Goal: Task Accomplishment & Management: Manage account settings

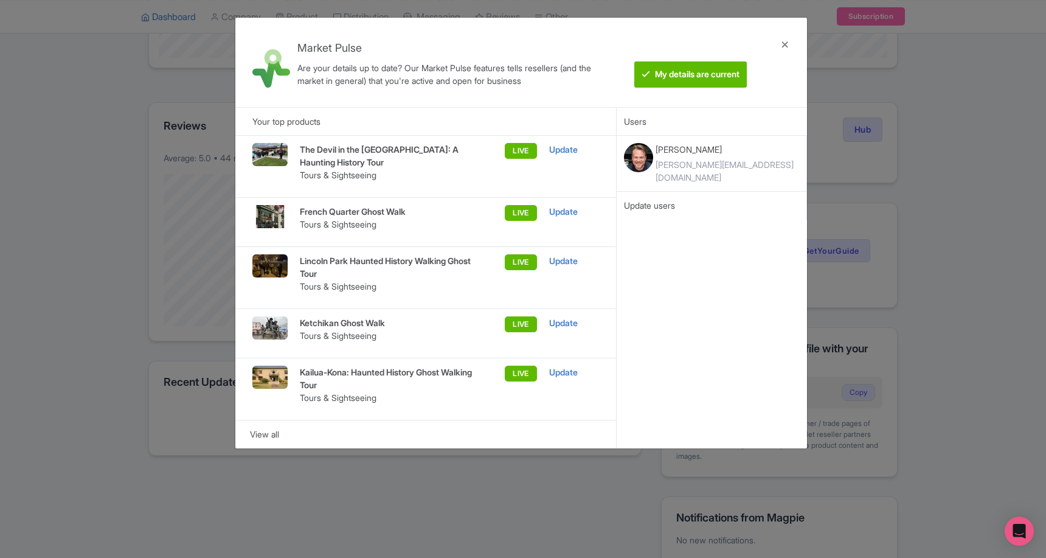
click at [107, 373] on div "Market Pulse Are your details up to date? Our Market Pulse features tells resel…" at bounding box center [523, 279] width 1046 height 558
click at [779, 47] on div at bounding box center [784, 62] width 29 height 70
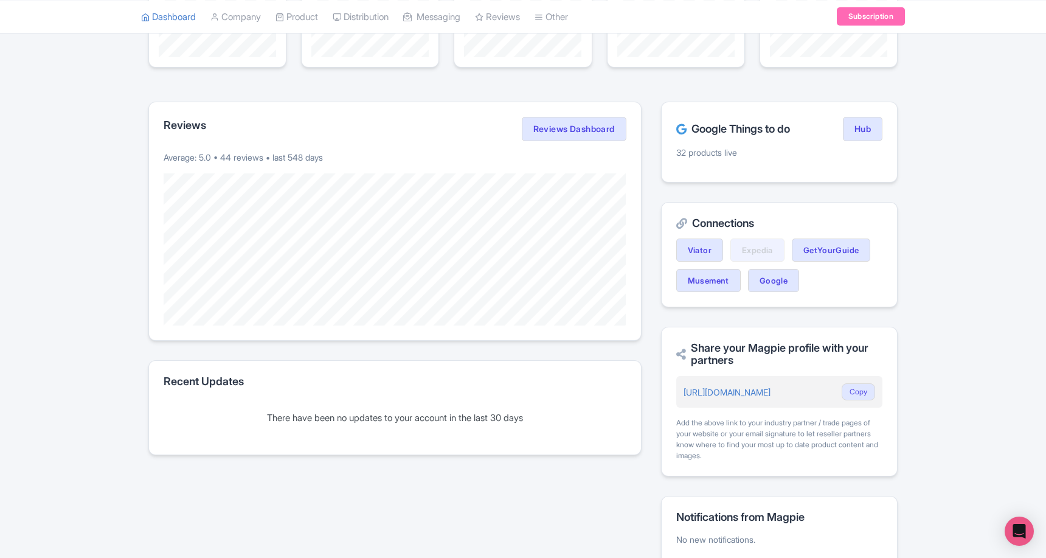
scroll to position [0, 0]
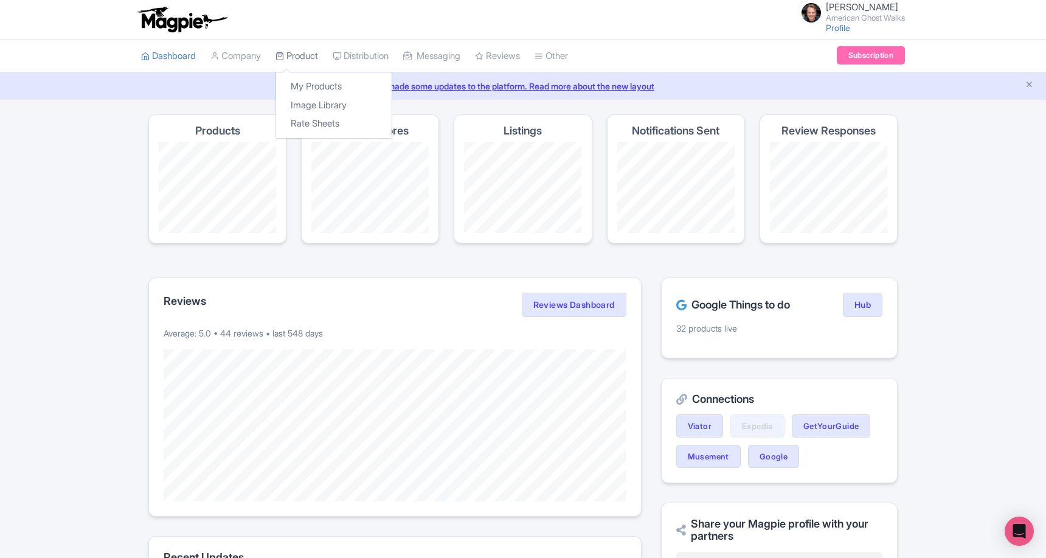
click at [313, 53] on link "Product" at bounding box center [296, 56] width 43 height 33
click at [314, 79] on link "My Products" at bounding box center [334, 86] width 116 height 19
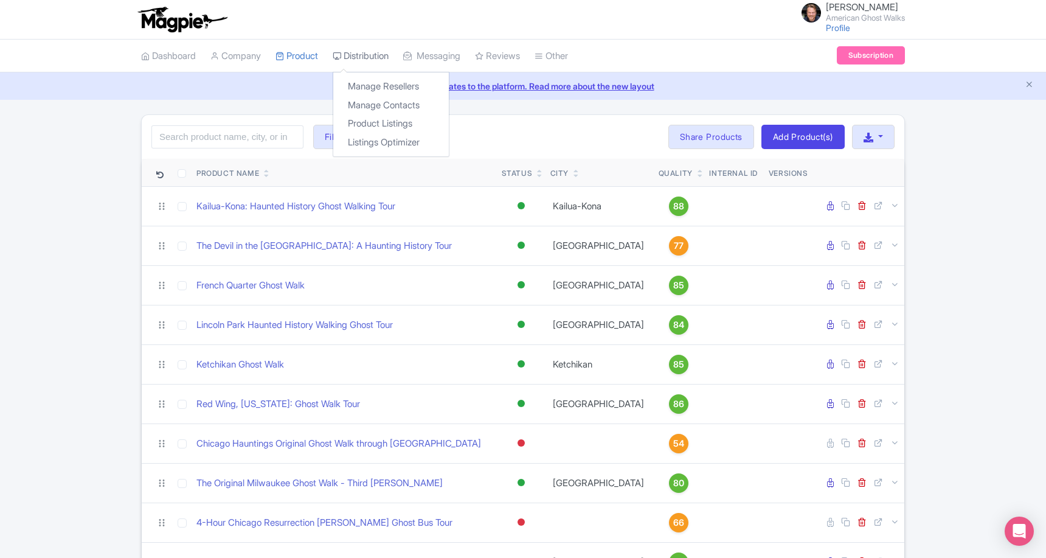
click at [366, 63] on link "Distribution" at bounding box center [361, 56] width 56 height 33
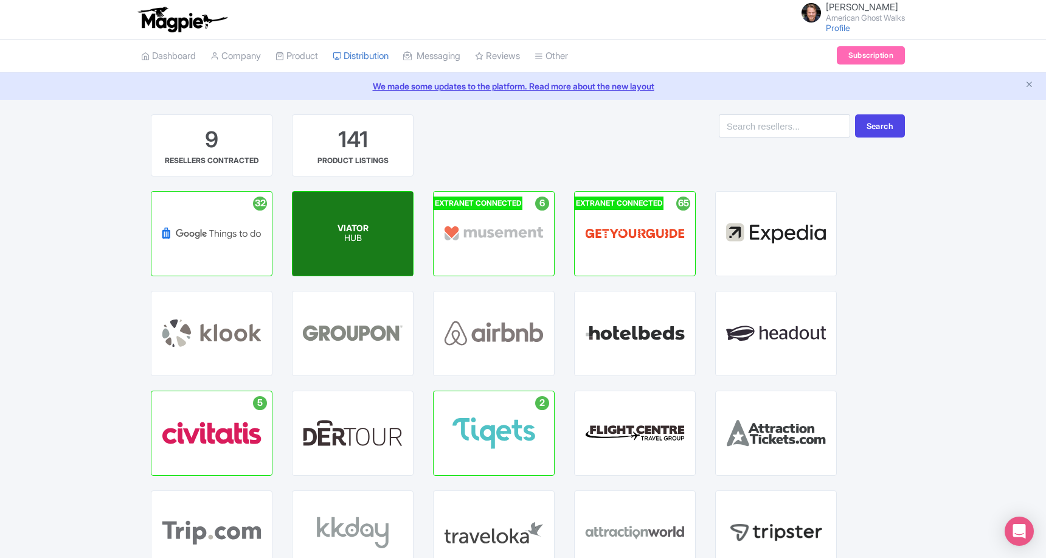
click at [358, 225] on span "VIATOR" at bounding box center [352, 228] width 31 height 10
click at [354, 226] on span "VIATOR" at bounding box center [352, 228] width 31 height 10
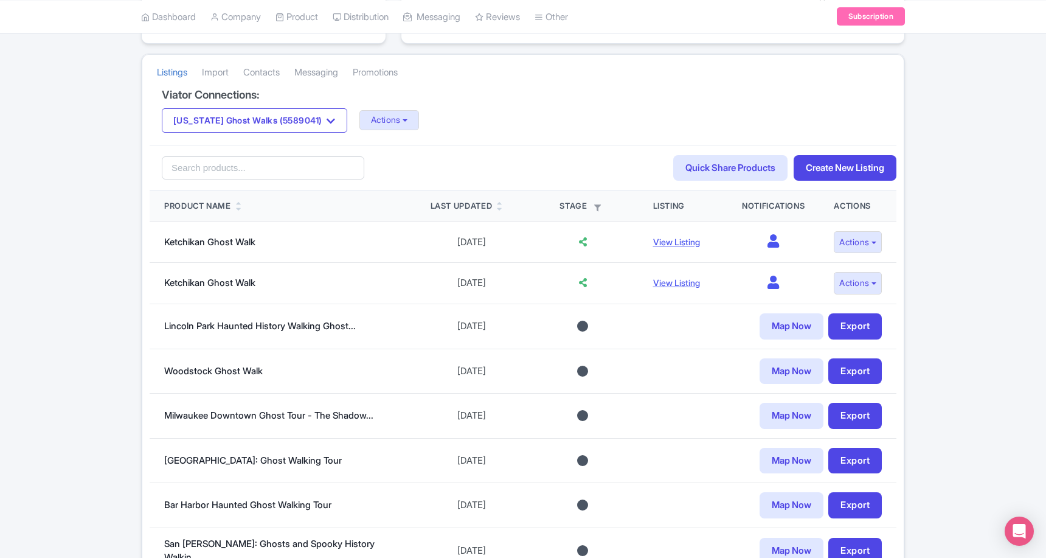
scroll to position [206, 0]
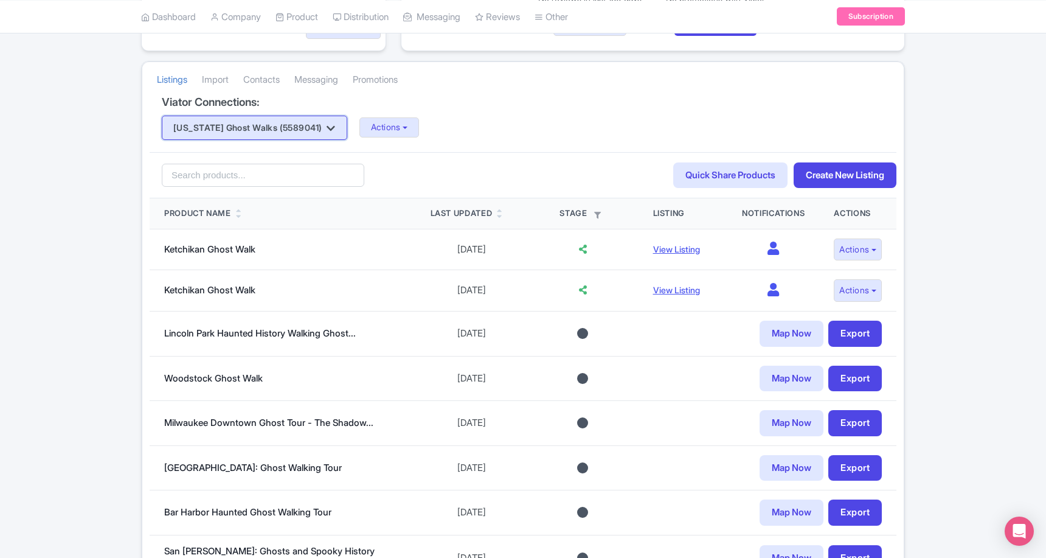
click at [295, 133] on button "Alaska Ghost Walks (5589041)" at bounding box center [254, 128] width 185 height 24
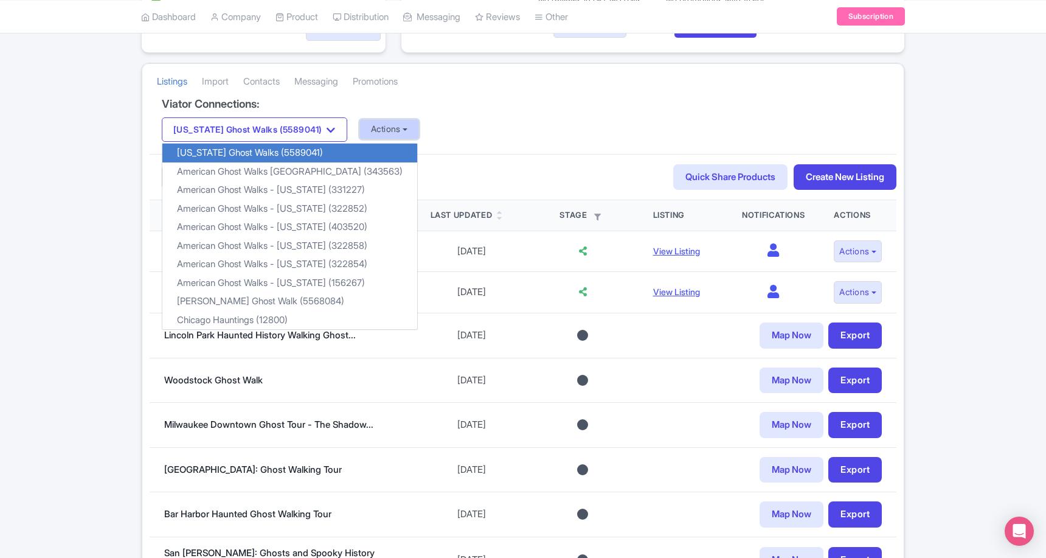
click at [364, 133] on button "Actions" at bounding box center [389, 129] width 60 height 20
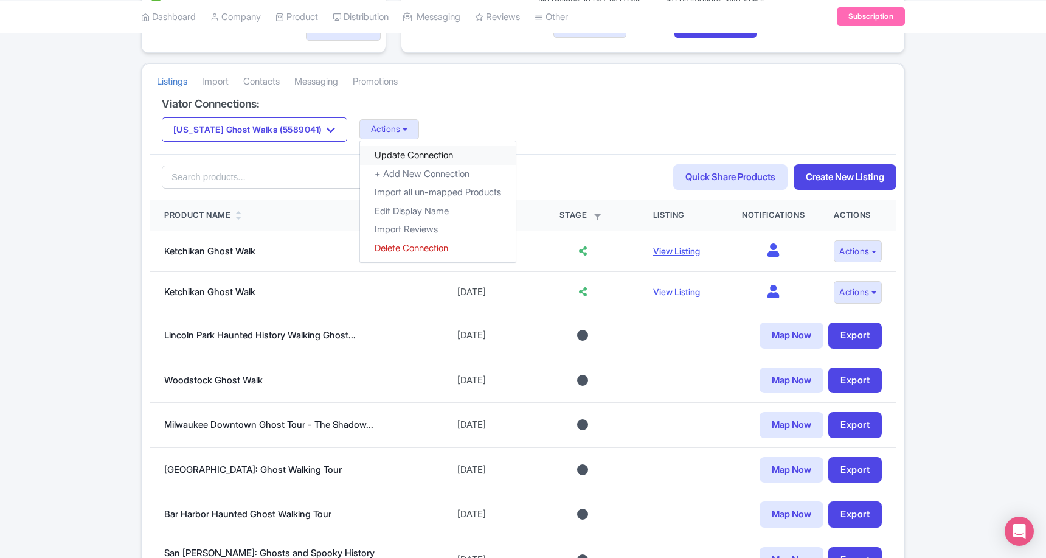
click at [401, 156] on link "Update Connection" at bounding box center [438, 155] width 156 height 19
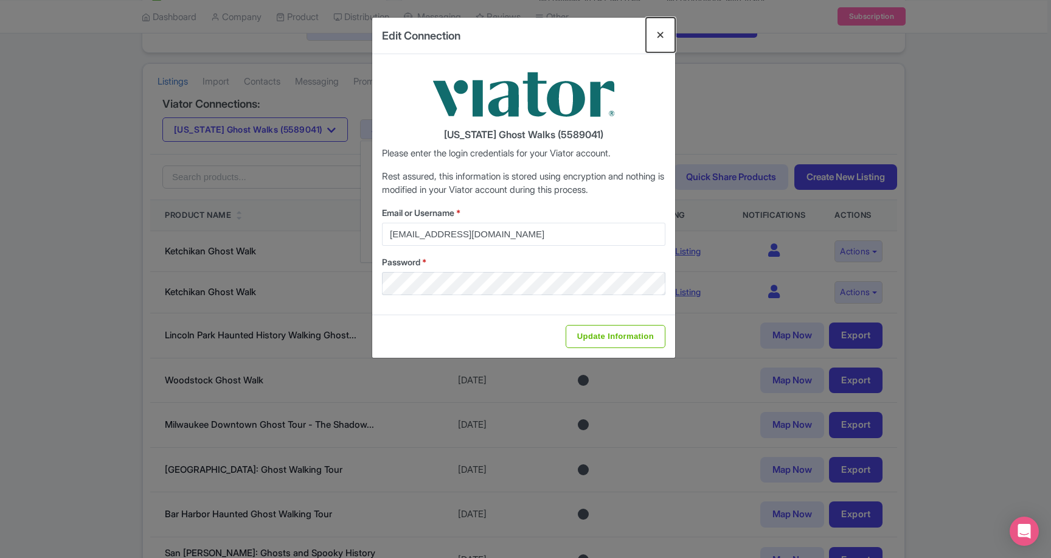
click at [657, 38] on button "Close" at bounding box center [660, 35] width 29 height 35
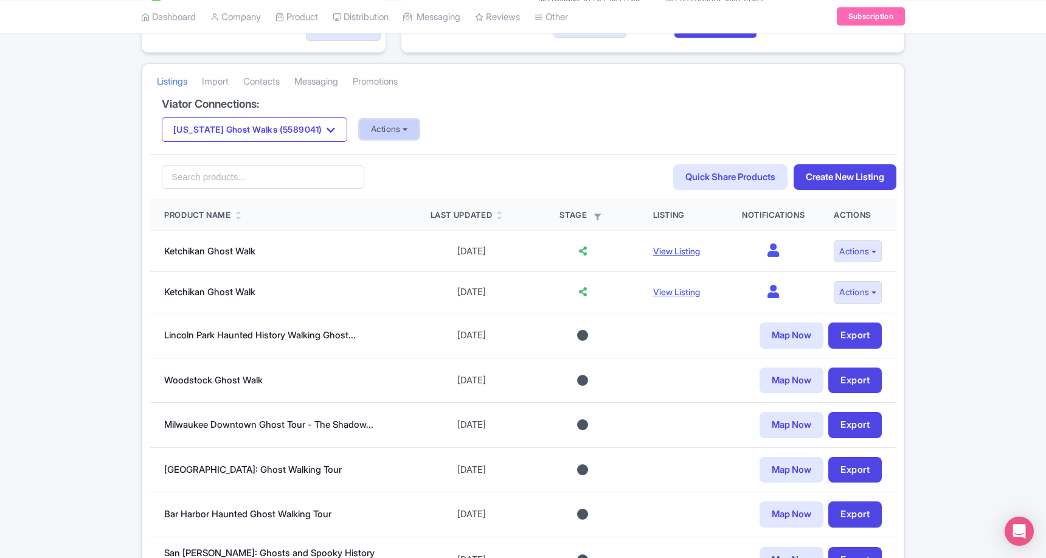
click at [398, 124] on button "Actions" at bounding box center [389, 129] width 60 height 20
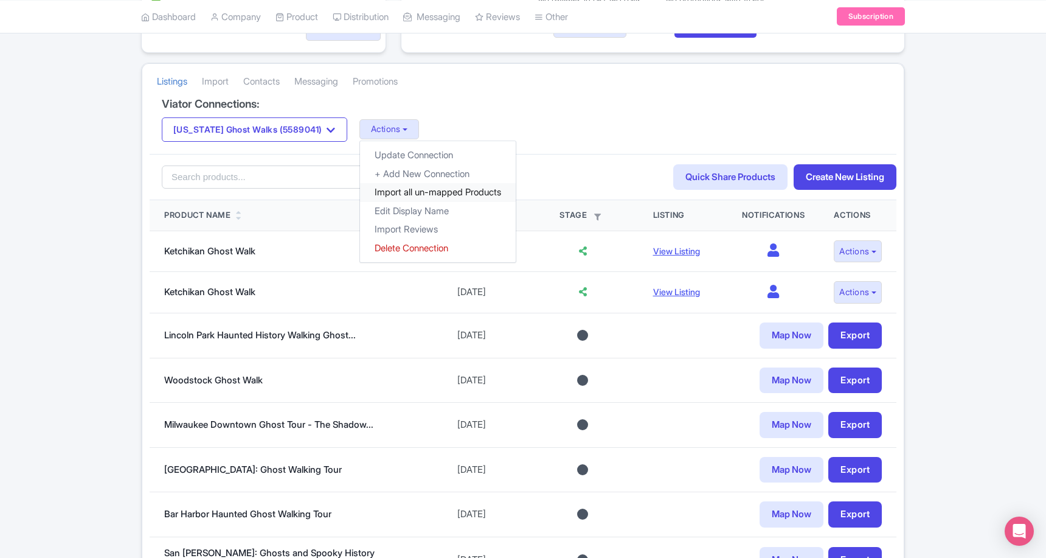
click at [422, 188] on link "Import all un-mapped Products" at bounding box center [438, 192] width 156 height 19
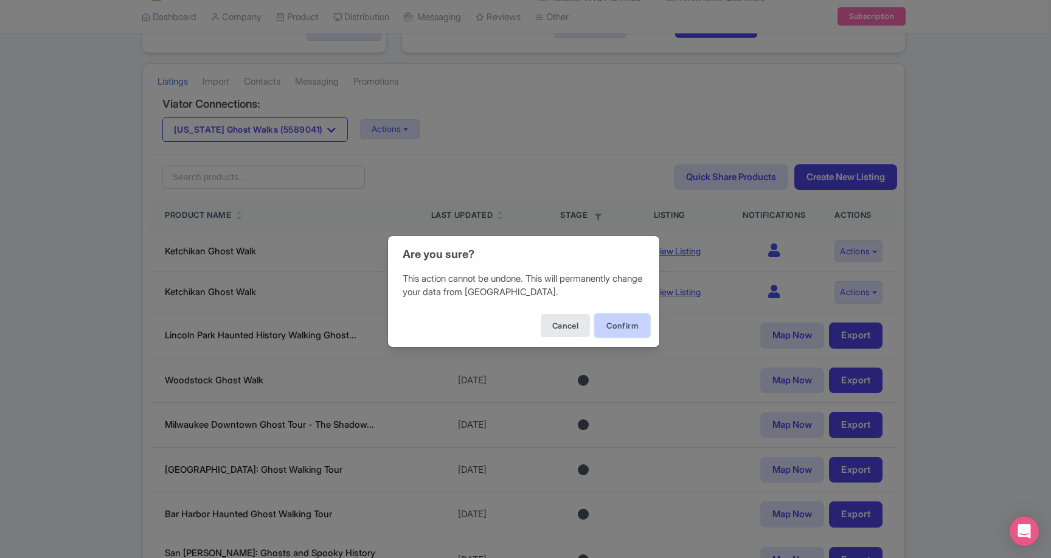
click at [608, 325] on button "Confirm" at bounding box center [622, 325] width 55 height 23
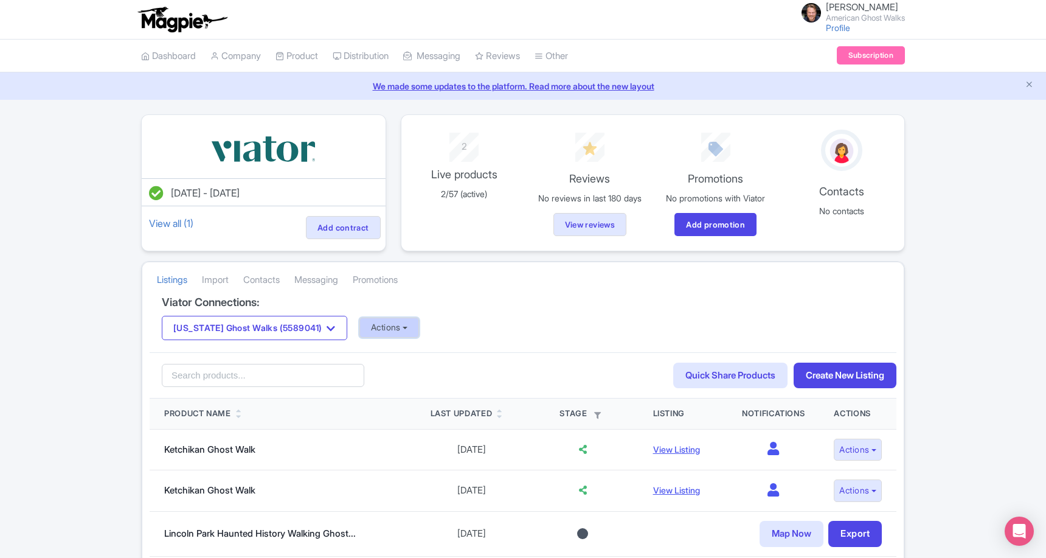
click at [375, 331] on button "Actions" at bounding box center [389, 327] width 60 height 20
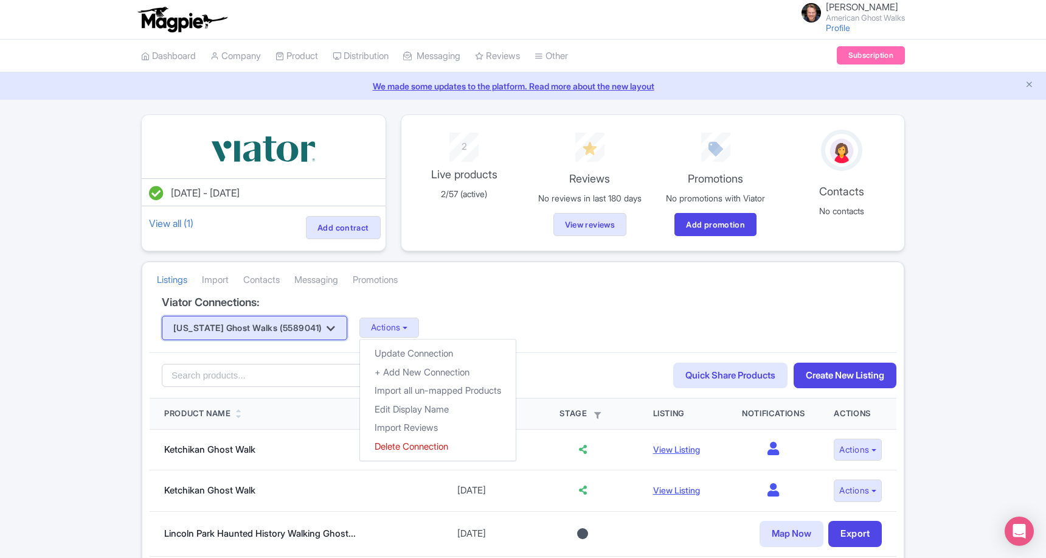
click at [290, 333] on button "[US_STATE] Ghost Walks (5589041)" at bounding box center [254, 328] width 185 height 24
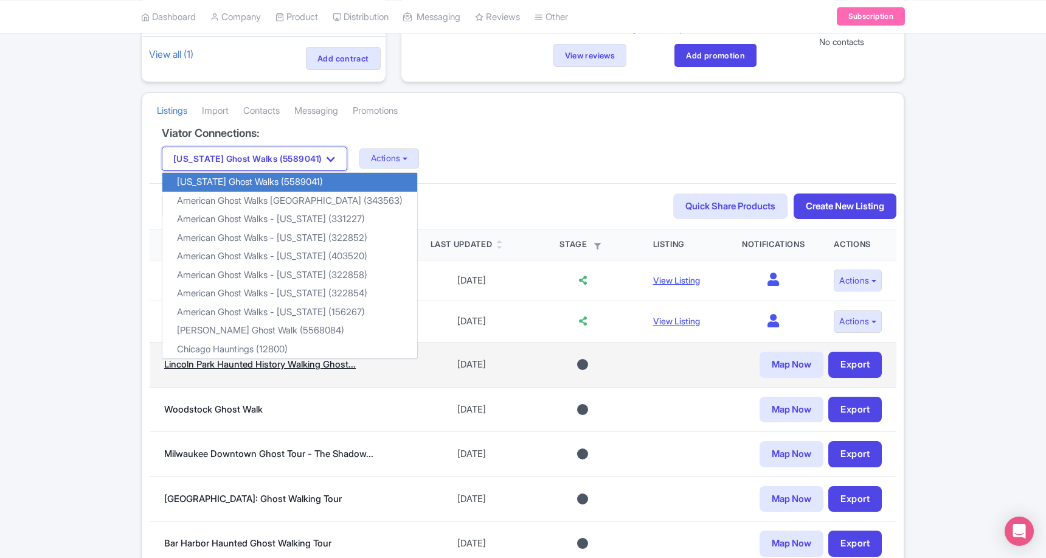
scroll to position [171, 0]
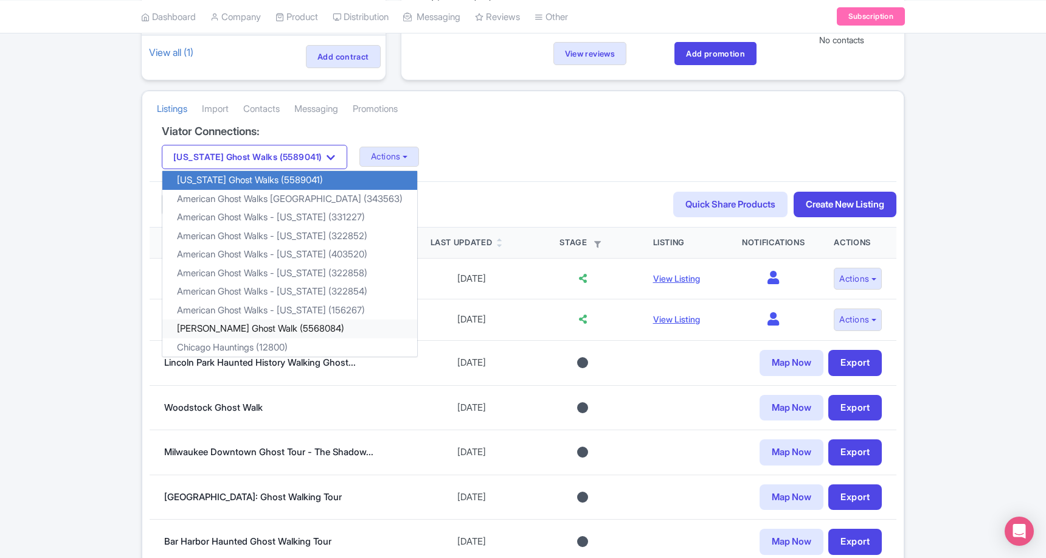
click at [321, 328] on link "[PERSON_NAME] Ghost Walk (5568084)" at bounding box center [289, 328] width 255 height 19
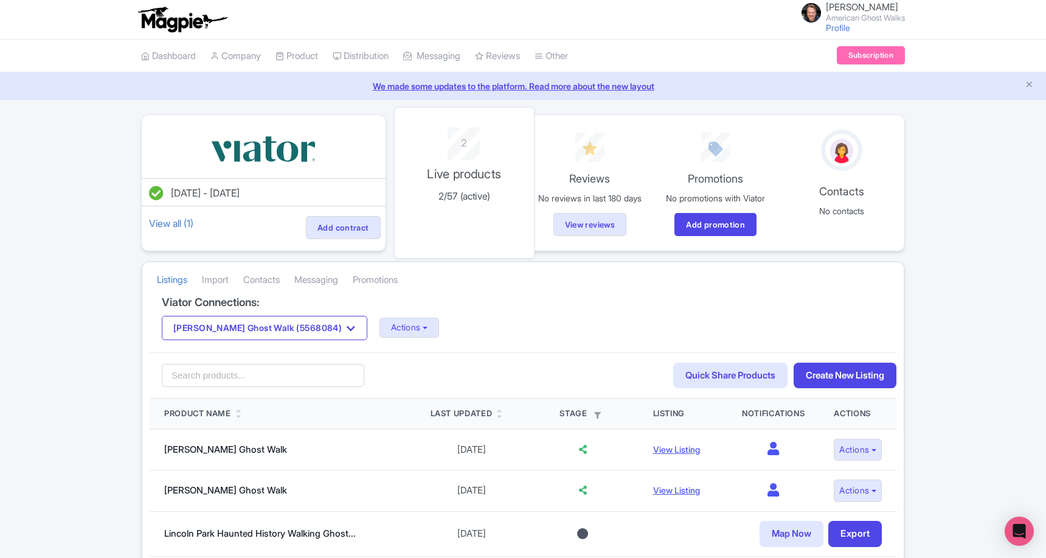
click at [408, 159] on div "2 Live products 2/57 (active)" at bounding box center [463, 183] width 141 height 152
click at [417, 319] on button "Actions" at bounding box center [409, 327] width 60 height 20
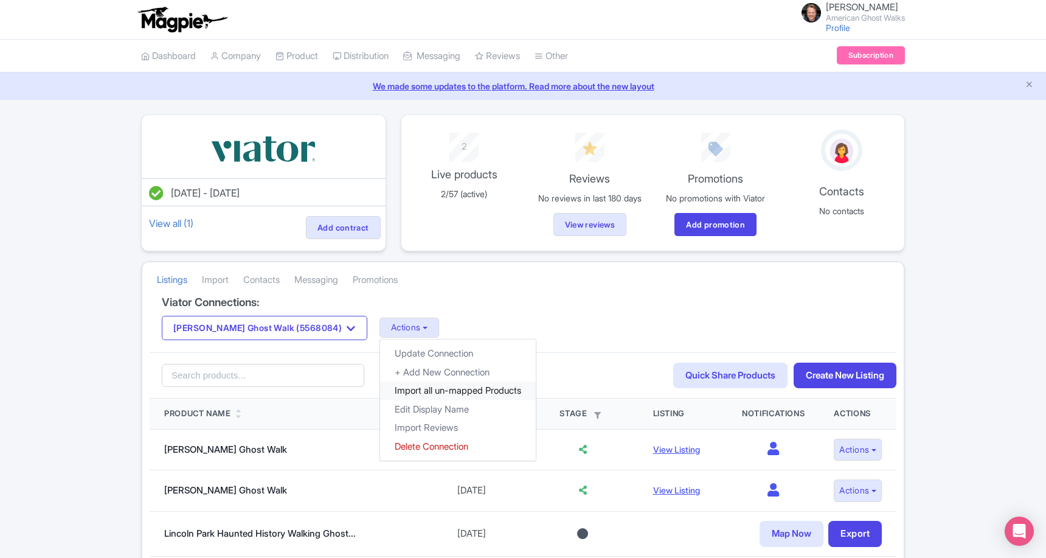
click at [423, 383] on link "Import all un-mapped Products" at bounding box center [458, 390] width 156 height 19
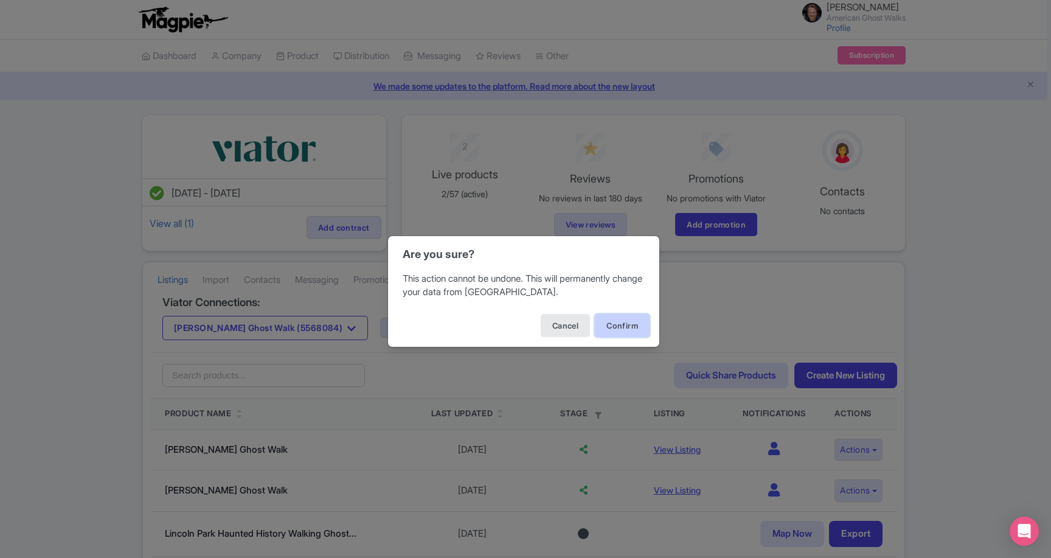
click at [629, 331] on button "Confirm" at bounding box center [622, 325] width 55 height 23
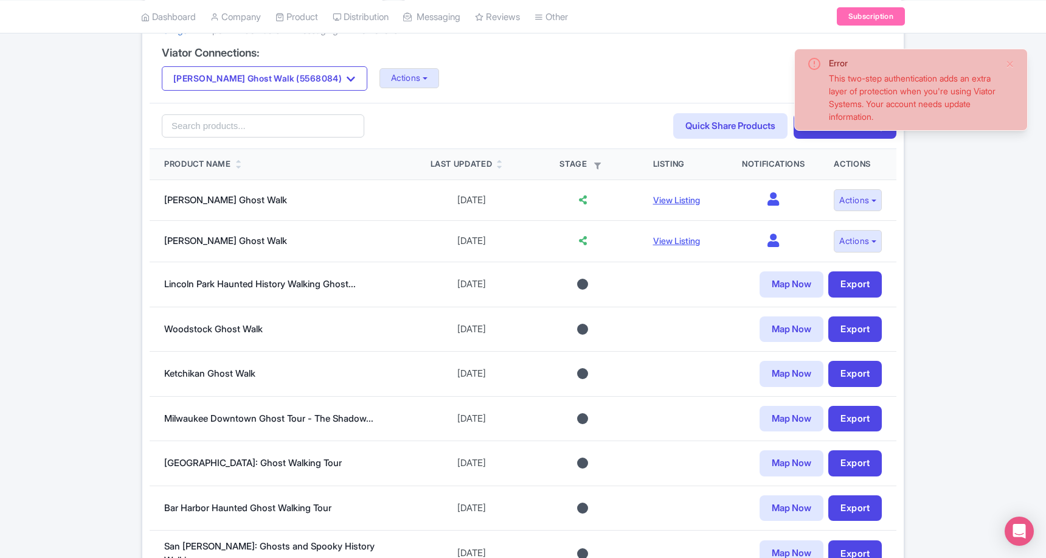
scroll to position [248, 0]
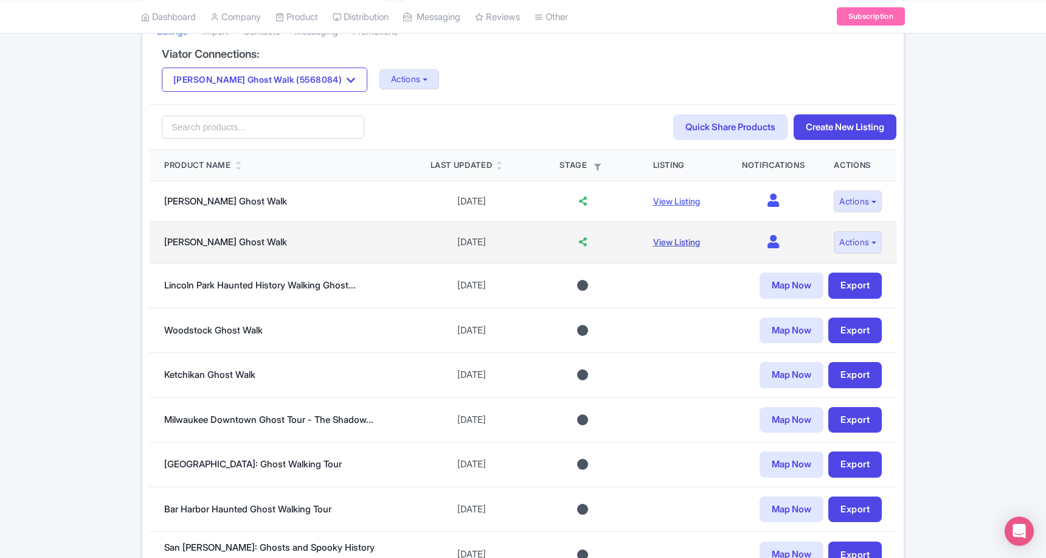
click at [666, 241] on link "View Listing" at bounding box center [676, 241] width 47 height 10
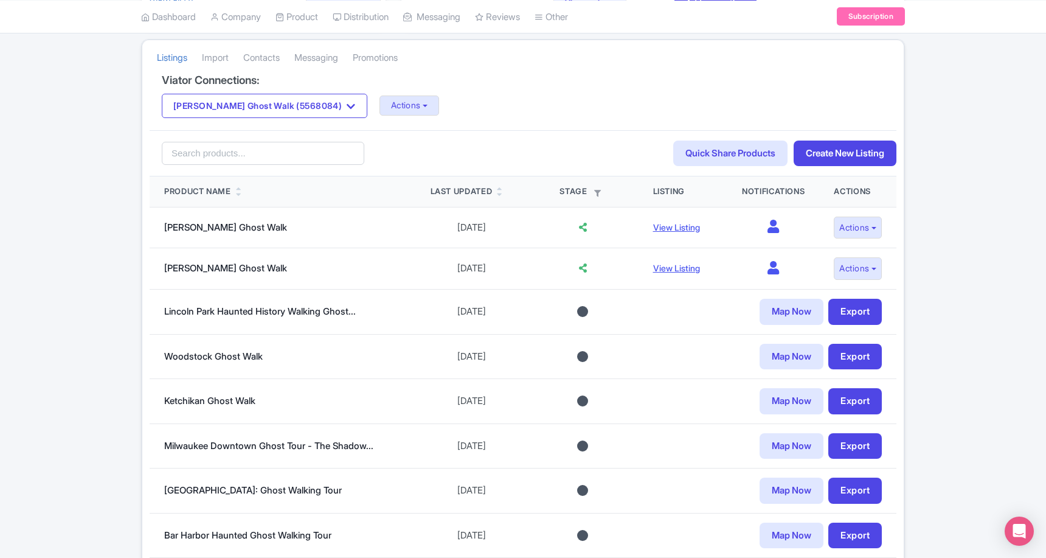
scroll to position [0, 0]
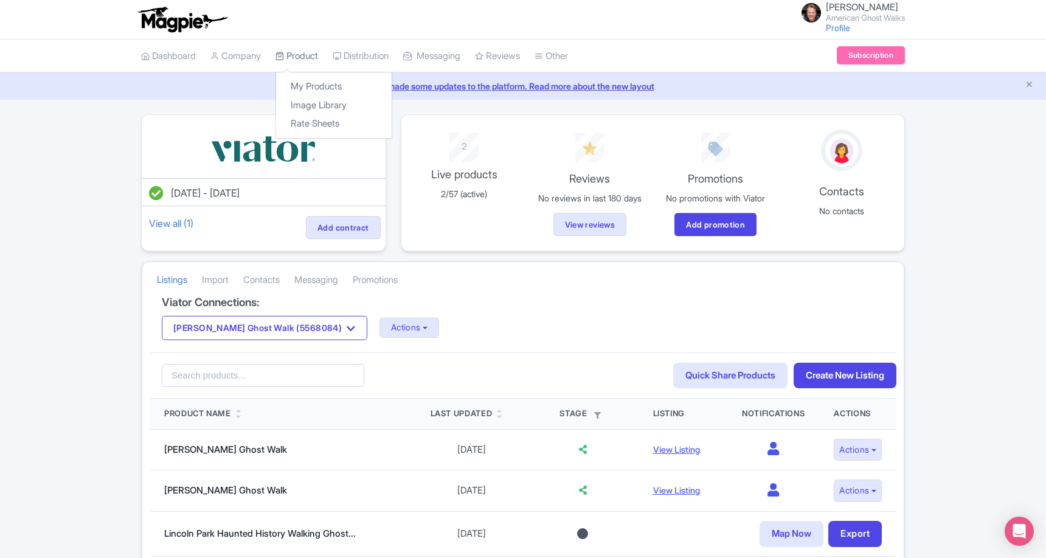
click at [302, 55] on link "Product" at bounding box center [296, 56] width 43 height 33
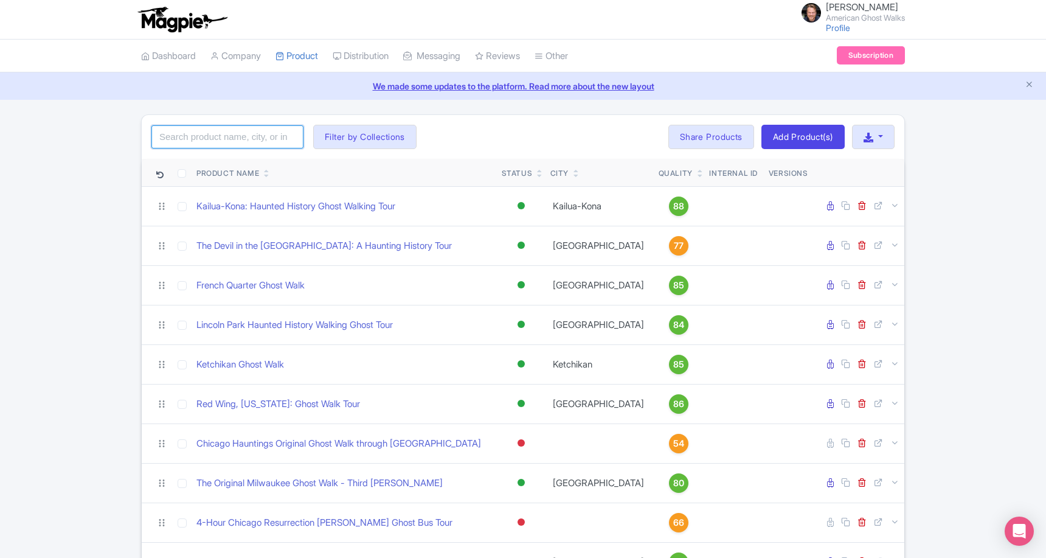
click at [181, 136] on input "search" at bounding box center [227, 136] width 152 height 23
click button "Search" at bounding box center [0, 0] width 0 height 0
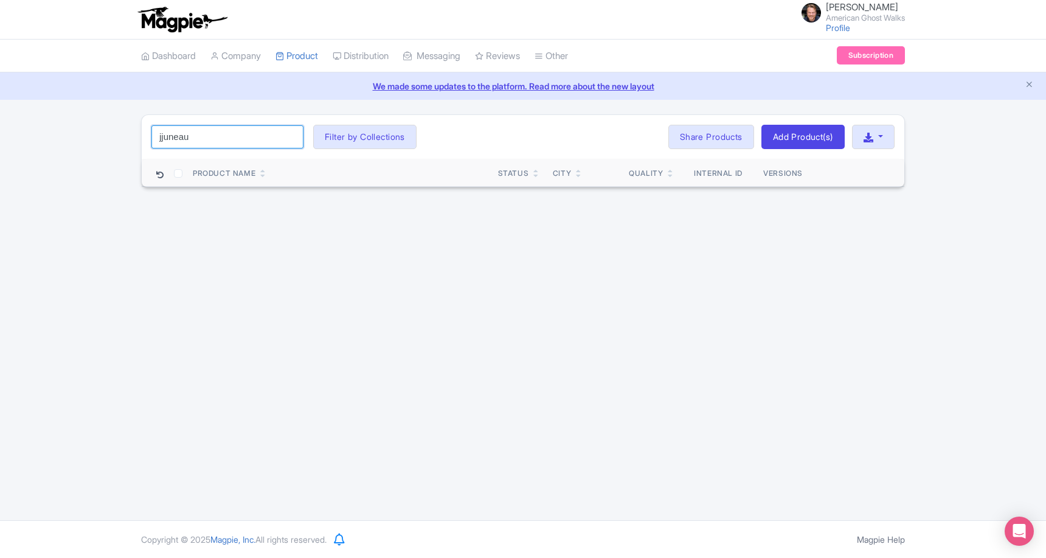
click at [221, 145] on input "jjuneau" at bounding box center [227, 136] width 152 height 23
type input "juneau"
click button "Search" at bounding box center [0, 0] width 0 height 0
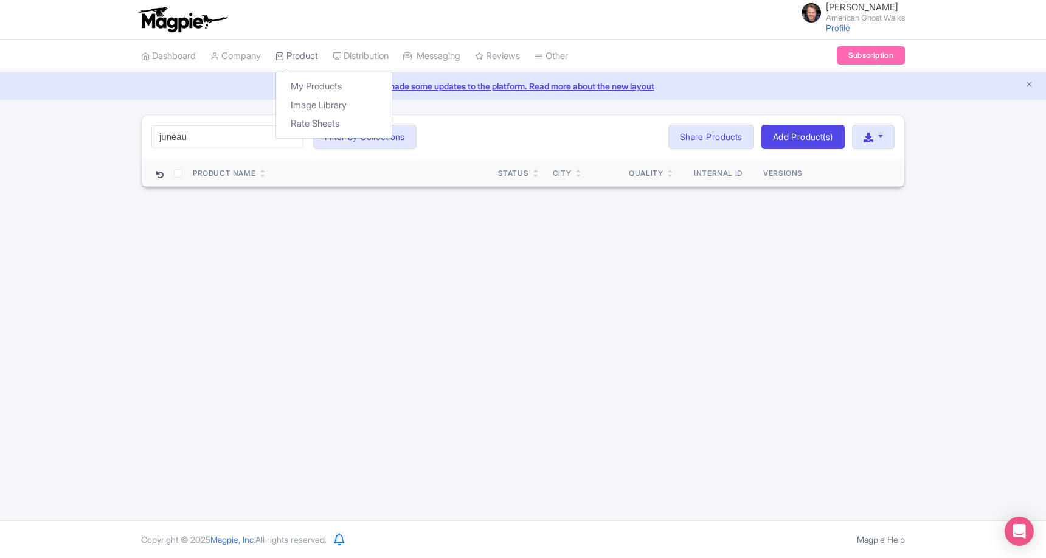
click at [291, 59] on link "Product" at bounding box center [296, 56] width 43 height 33
click at [306, 81] on link "My Products" at bounding box center [334, 86] width 116 height 19
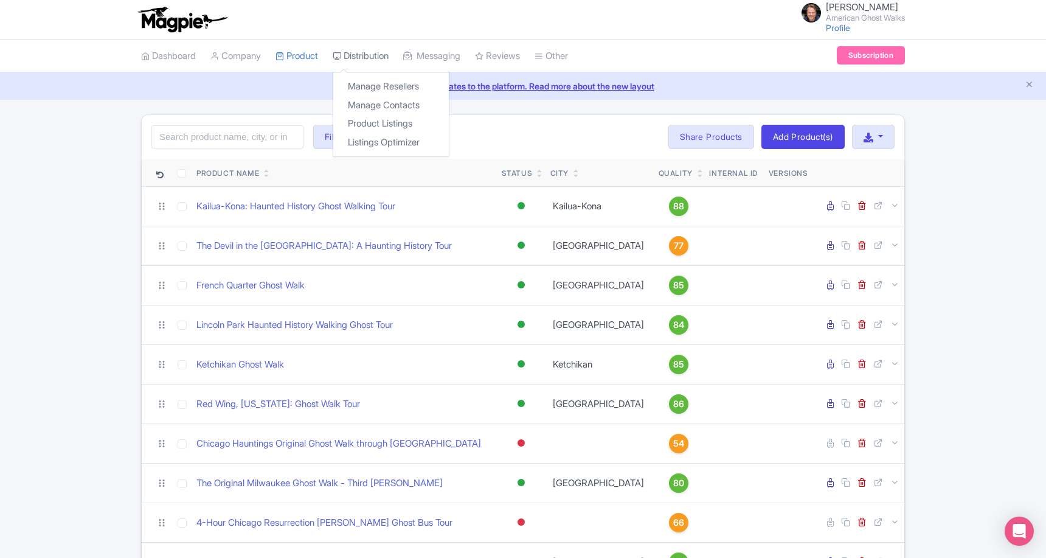
click at [370, 57] on link "Distribution" at bounding box center [361, 56] width 56 height 33
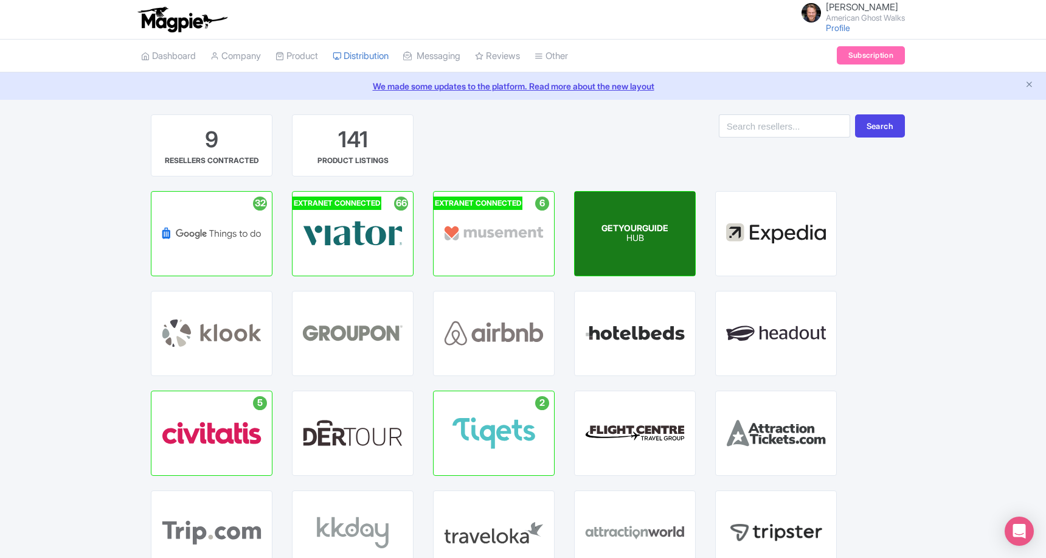
click at [609, 251] on div "GETYOURGUIDE HUB" at bounding box center [635, 234] width 120 height 84
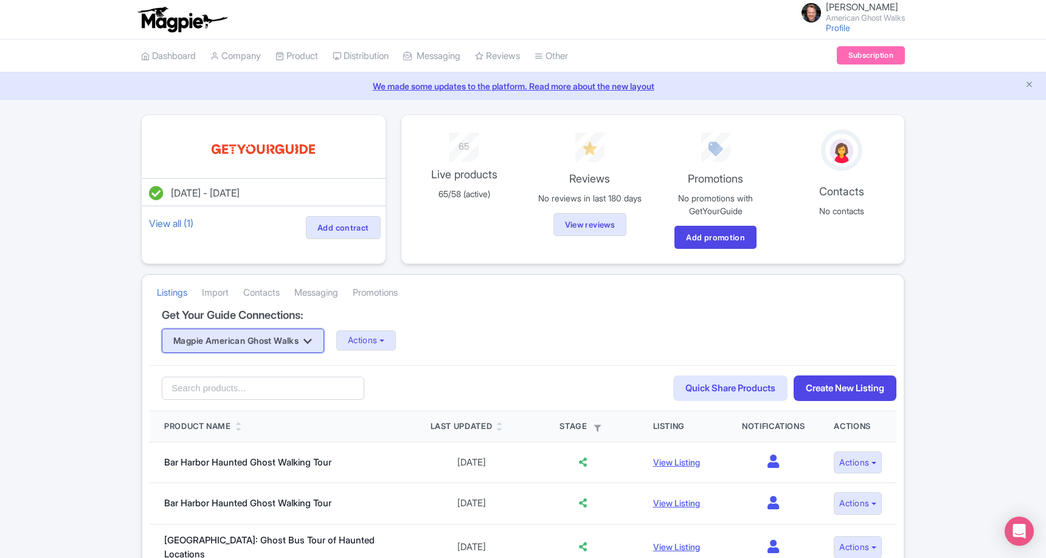
click at [271, 342] on button "Magpie American Ghost Walks" at bounding box center [243, 340] width 162 height 24
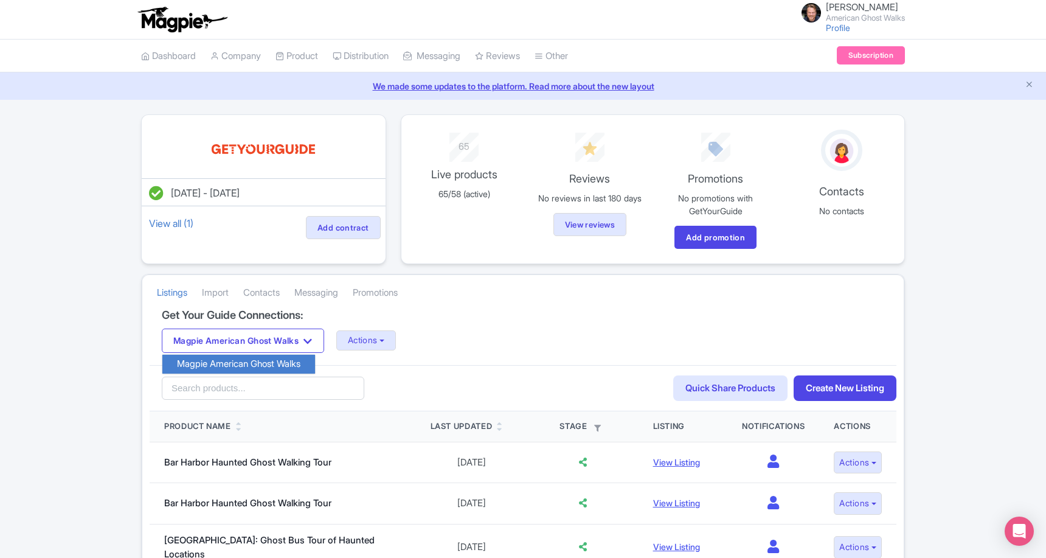
click at [416, 309] on h4 "Get Your Guide Connections:" at bounding box center [523, 315] width 722 height 12
click at [396, 334] on button "Actions" at bounding box center [366, 340] width 60 height 20
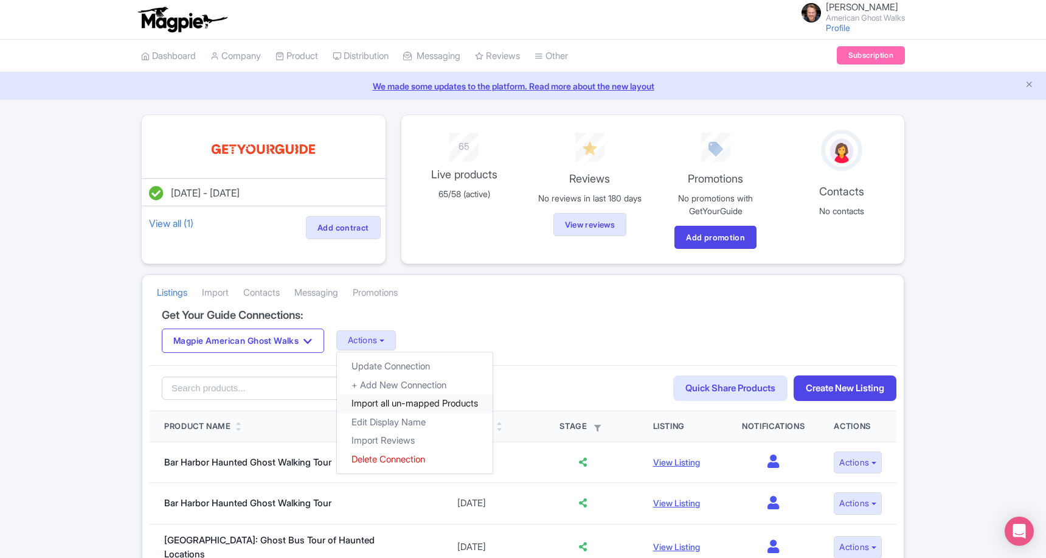
click at [411, 401] on link "Import all un-mapped Products" at bounding box center [415, 403] width 156 height 19
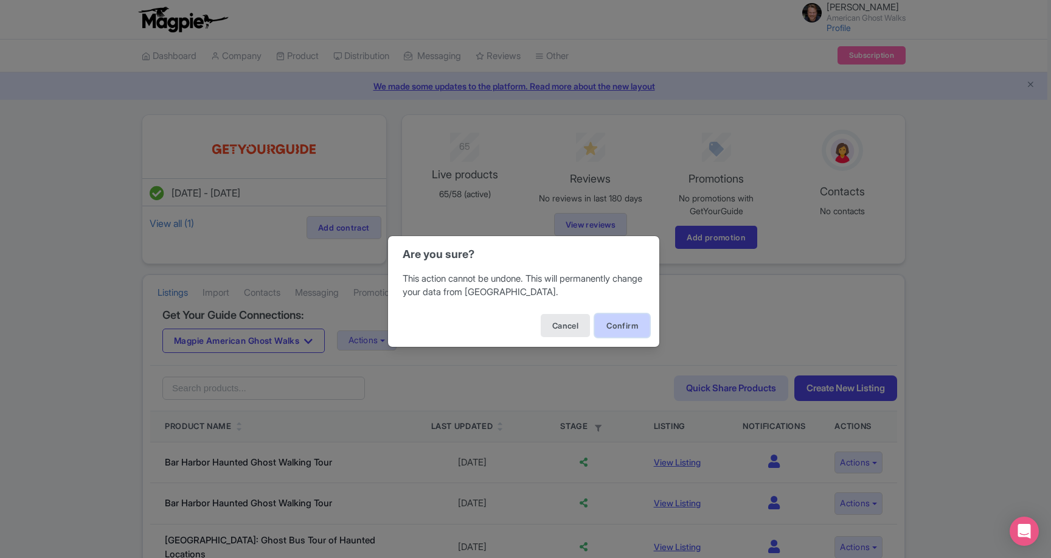
click at [638, 326] on button "Confirm" at bounding box center [622, 325] width 55 height 23
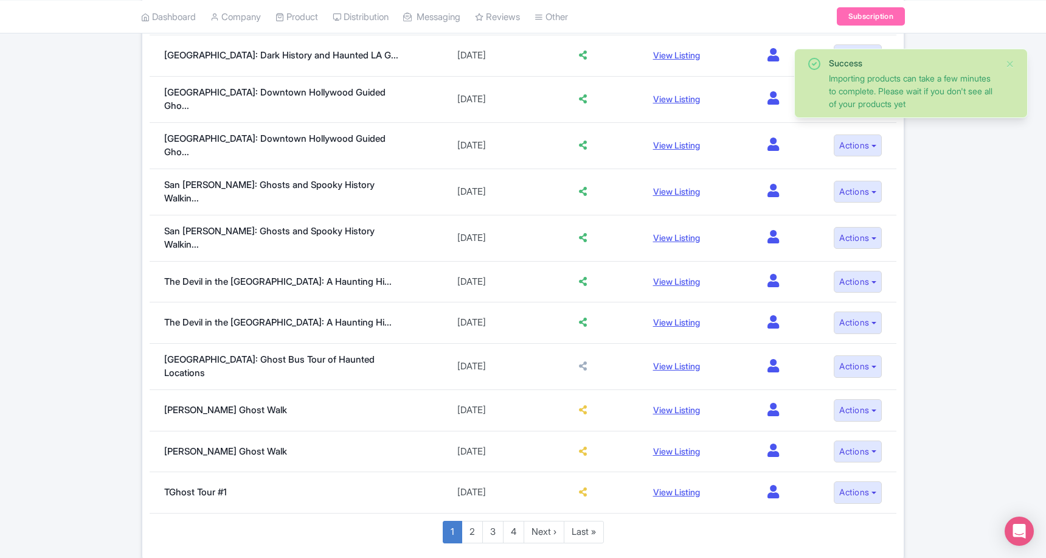
scroll to position [809, 0]
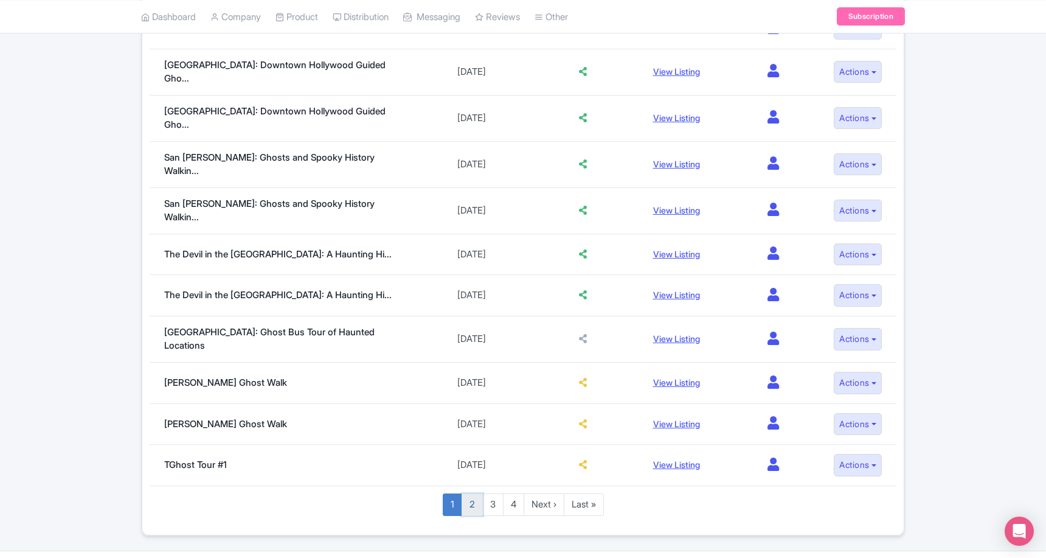
click at [461, 493] on link "2" at bounding box center [471, 504] width 21 height 22
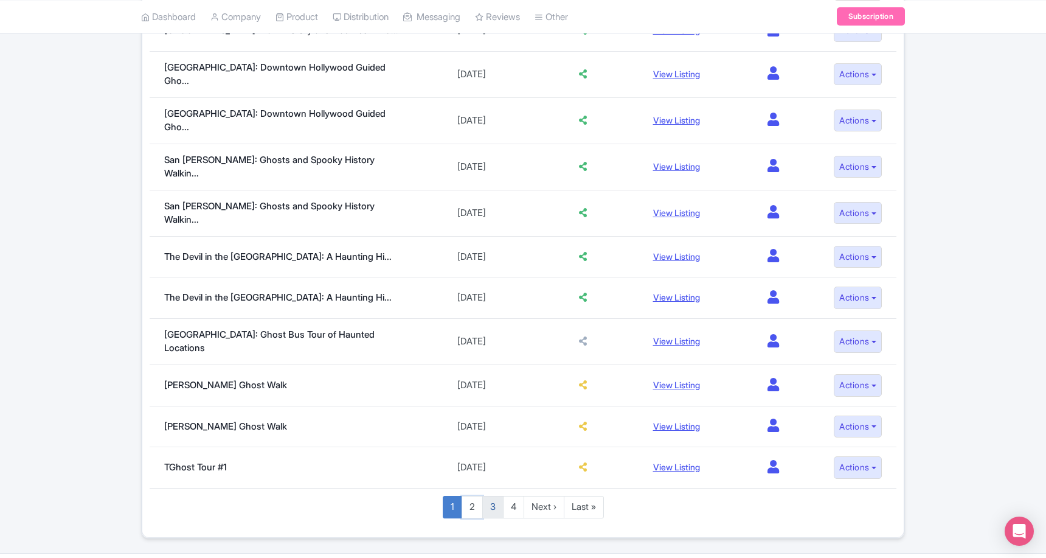
scroll to position [806, 0]
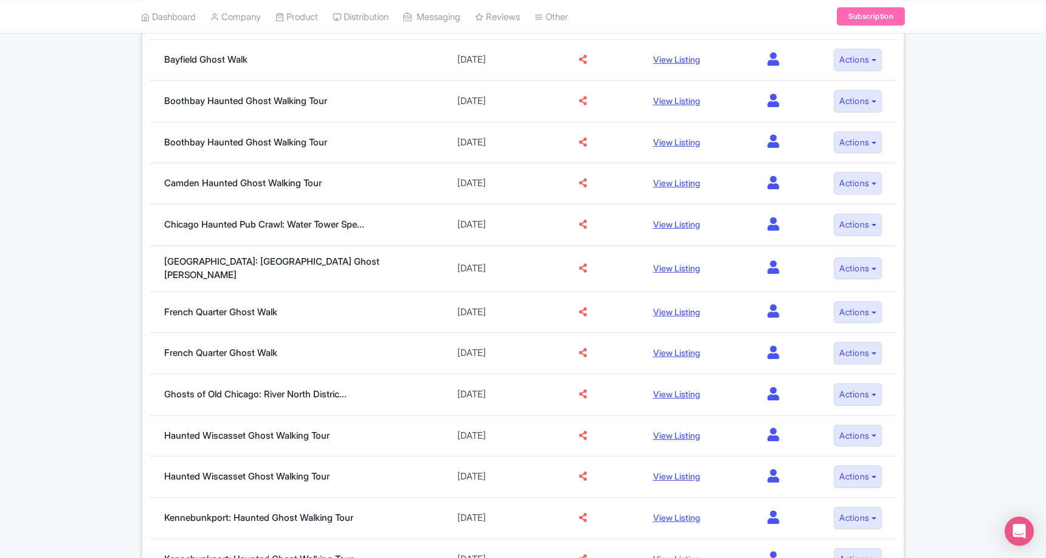
scroll to position [809, 0]
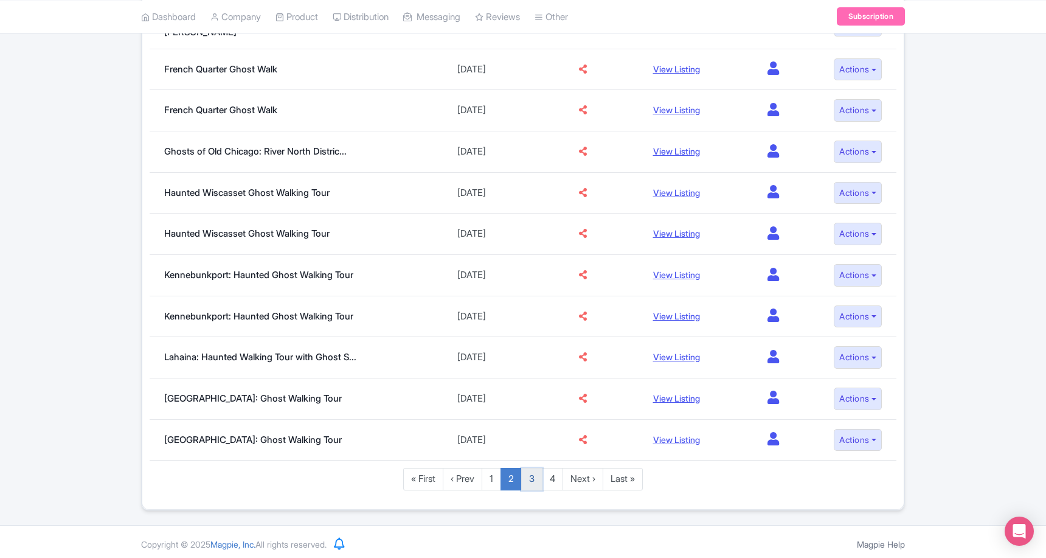
click at [533, 469] on link "3" at bounding box center [531, 479] width 21 height 22
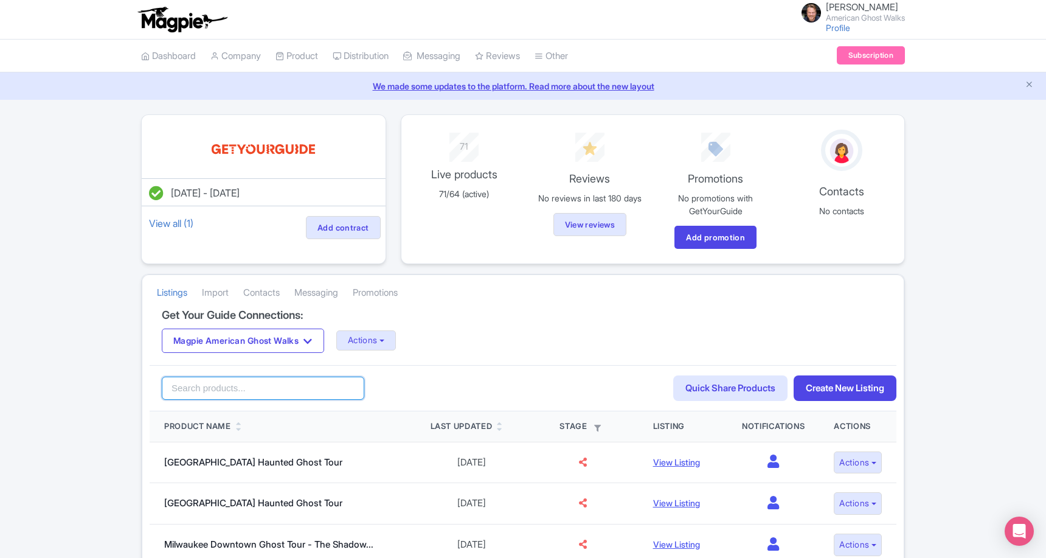
click at [255, 393] on input "search" at bounding box center [263, 387] width 202 height 23
type input "juneau"
click button "Search" at bounding box center [0, 0] width 0 height 0
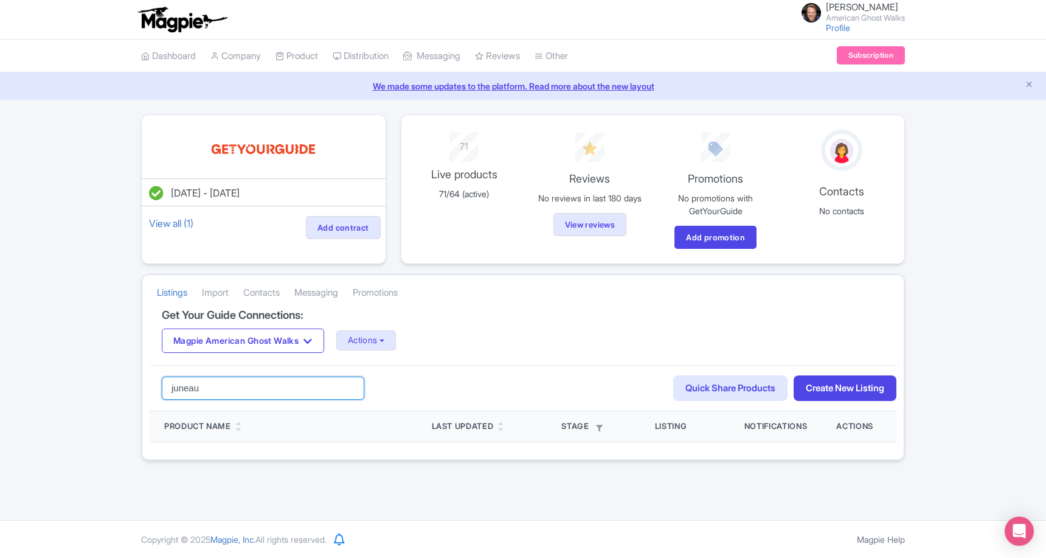
click at [240, 380] on input "juneau" at bounding box center [263, 387] width 202 height 23
type input "ketchikan"
click button "Search" at bounding box center [0, 0] width 0 height 0
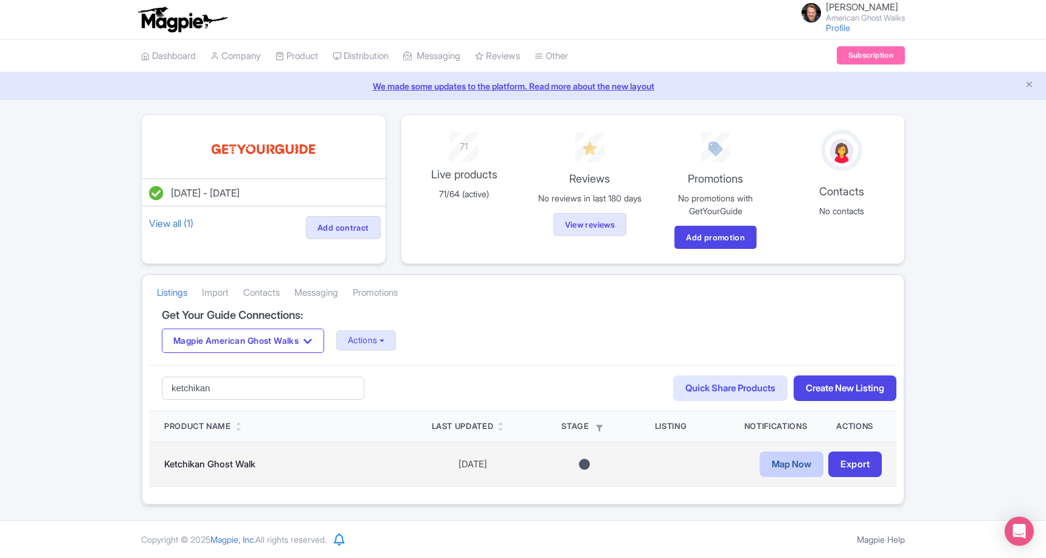
click at [785, 455] on link "Map Now" at bounding box center [791, 464] width 64 height 26
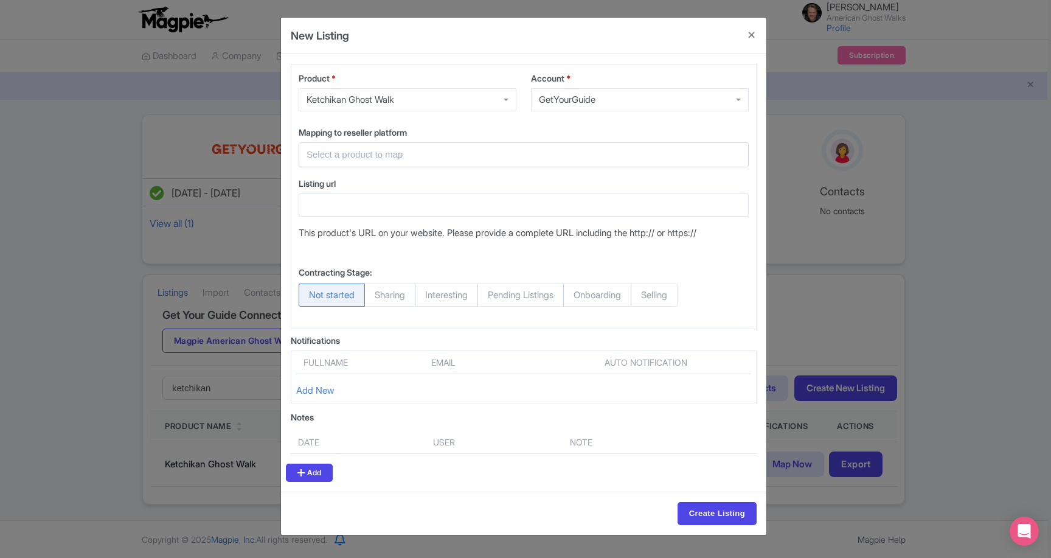
click at [598, 91] on div "GetYourGuide" at bounding box center [640, 99] width 218 height 23
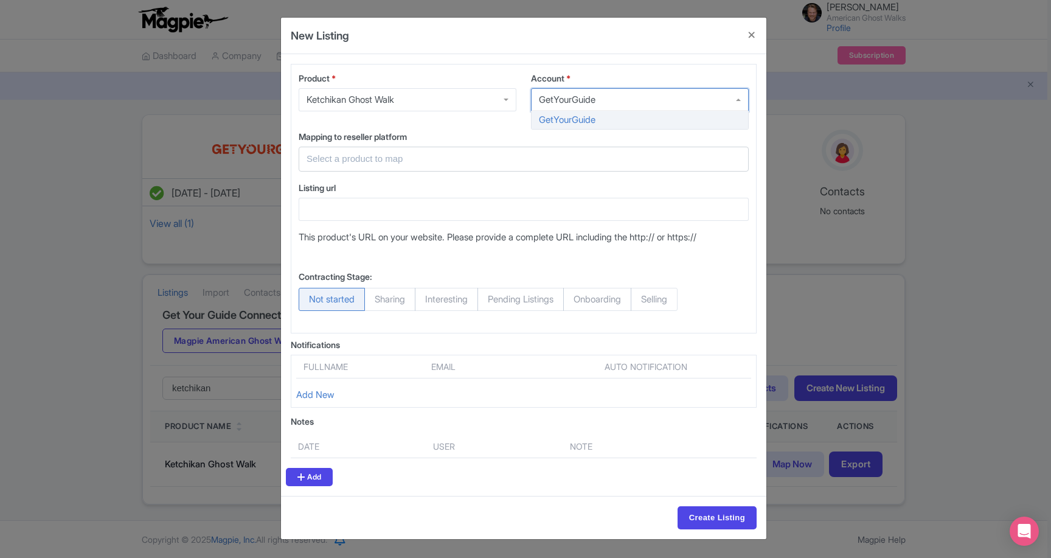
click at [440, 89] on div "Ketchikan Ghost Walk" at bounding box center [408, 99] width 218 height 23
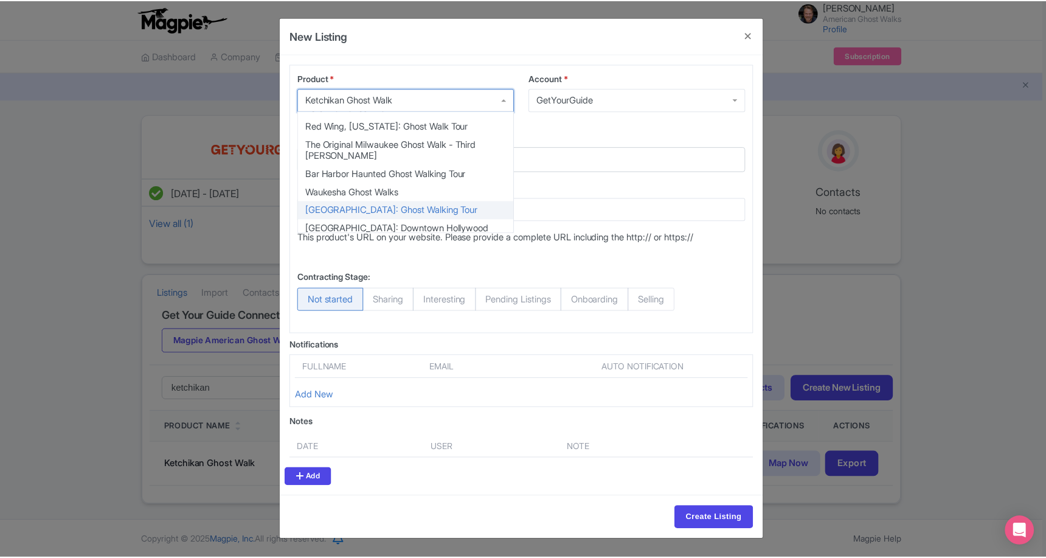
scroll to position [94, 0]
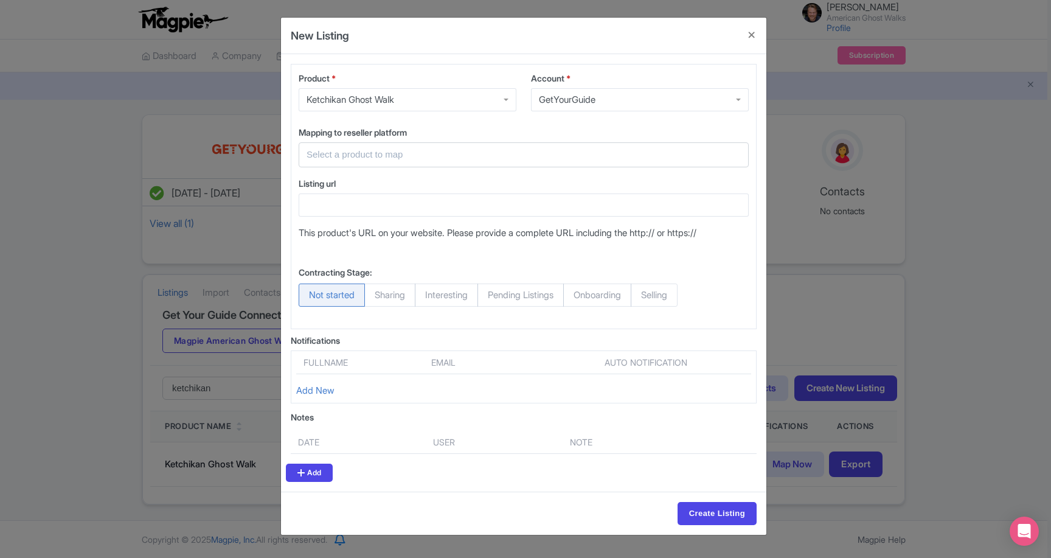
click at [413, 138] on div "Product * Ketchikan Ghost Walk Ketchikan Ghost Walk Kailua-Kona: Haunted Histor…" at bounding box center [524, 196] width 466 height 265
click at [395, 145] on div at bounding box center [524, 154] width 450 height 25
click at [408, 157] on input "text" at bounding box center [515, 155] width 419 height 14
type input "ketchikan"
click at [753, 33] on button "Close" at bounding box center [751, 35] width 29 height 35
